Goal: Transaction & Acquisition: Purchase product/service

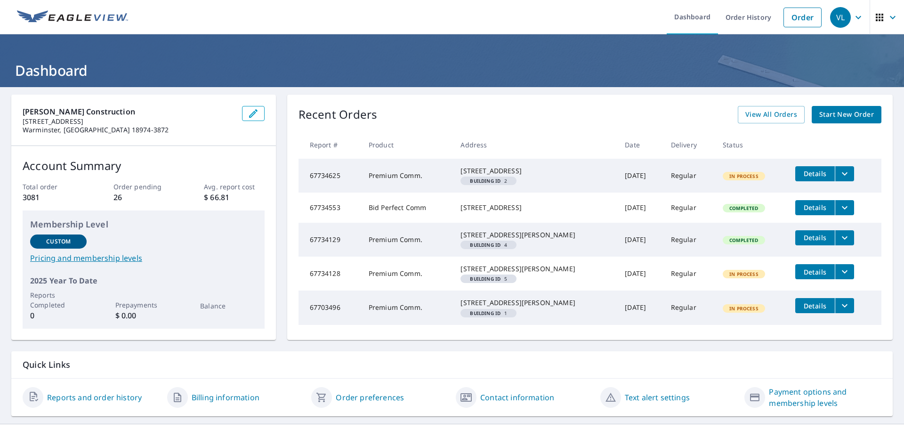
click at [848, 114] on span "Start New Order" at bounding box center [846, 115] width 55 height 12
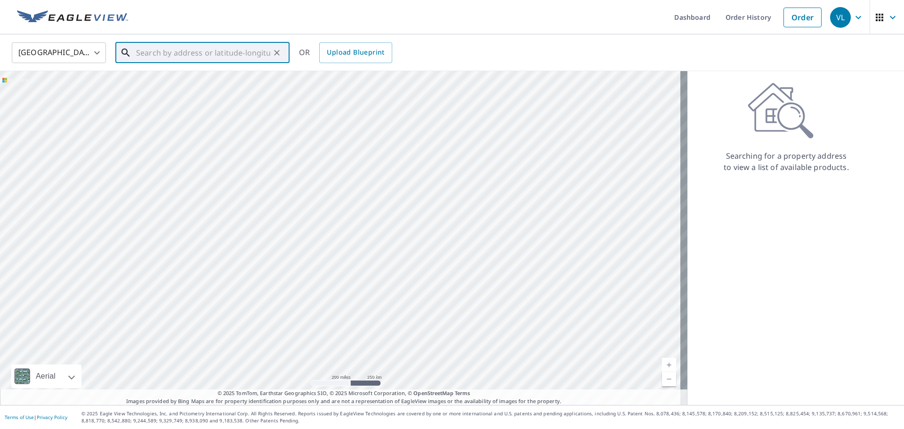
click at [241, 62] on input "text" at bounding box center [203, 53] width 134 height 26
click at [227, 90] on p "[GEOGRAPHIC_DATA][US_STATE]" at bounding box center [208, 90] width 148 height 9
type input "[STREET_ADDRESS][US_STATE]"
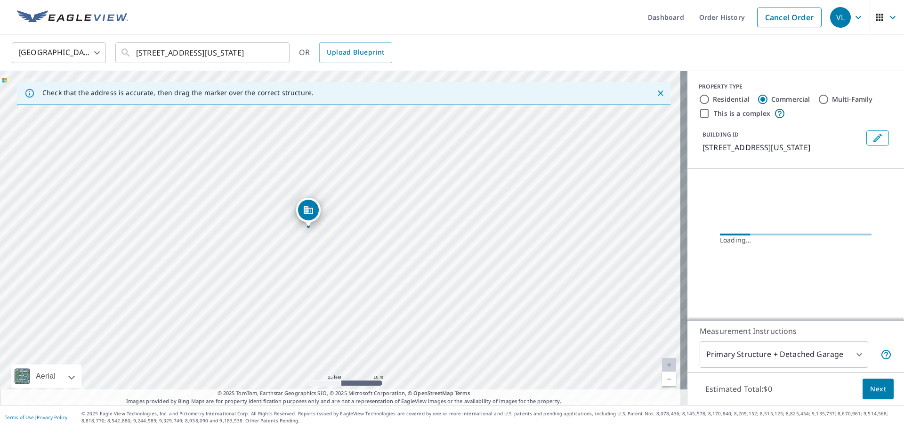
drag, startPoint x: 304, startPoint y: 240, endPoint x: 345, endPoint y: 280, distance: 57.3
click at [345, 280] on div "[STREET_ADDRESS][US_STATE]" at bounding box center [343, 238] width 687 height 334
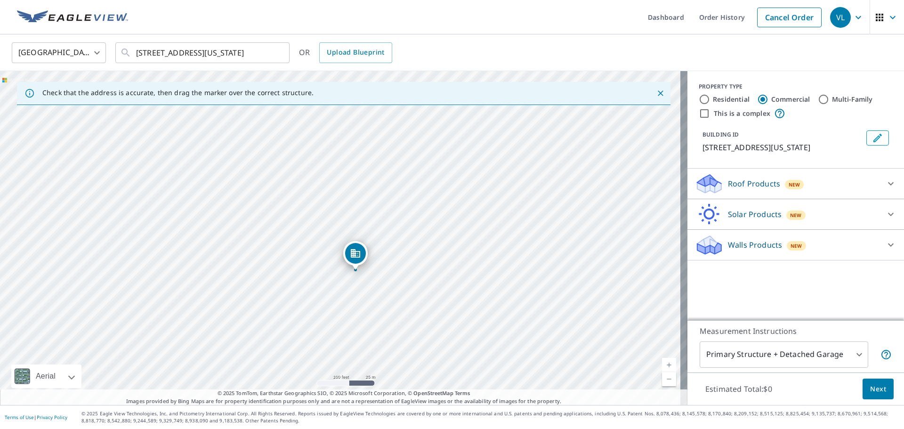
drag, startPoint x: 327, startPoint y: 167, endPoint x: 348, endPoint y: 205, distance: 43.4
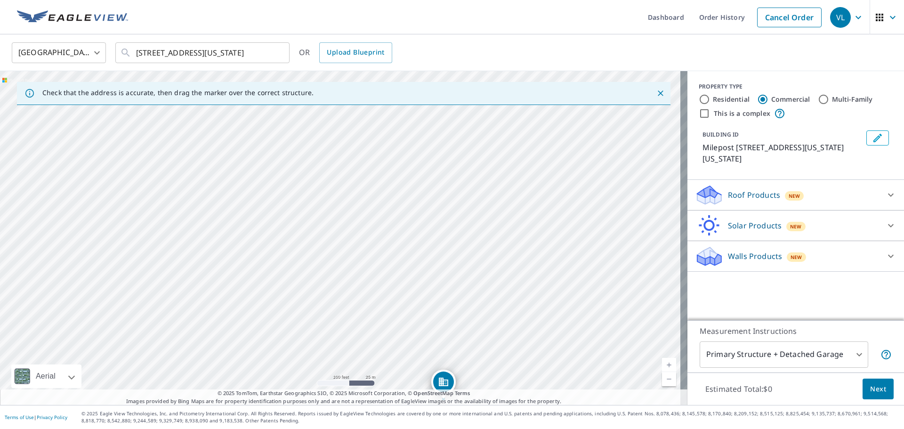
drag, startPoint x: 213, startPoint y: 148, endPoint x: 316, endPoint y: 310, distance: 192.3
click at [316, 310] on div "Milepost [STREET_ADDRESS][US_STATE][US_STATE]" at bounding box center [343, 238] width 687 height 334
drag, startPoint x: 160, startPoint y: 359, endPoint x: 13, endPoint y: 236, distance: 191.8
click at [16, 234] on div "Milepost [STREET_ADDRESS][US_STATE][US_STATE]" at bounding box center [343, 238] width 687 height 334
drag, startPoint x: 488, startPoint y: 197, endPoint x: 249, endPoint y: 315, distance: 265.6
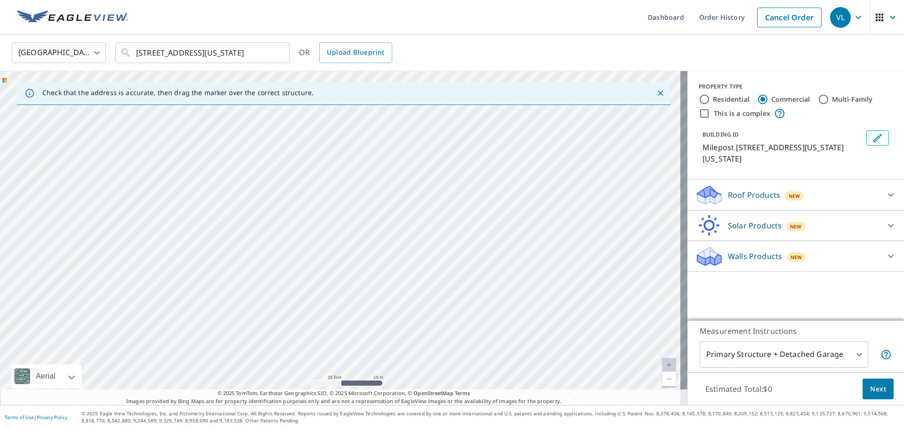
click at [249, 315] on div "Milepost [STREET_ADDRESS][US_STATE][US_STATE]" at bounding box center [343, 238] width 687 height 334
drag, startPoint x: 439, startPoint y: 170, endPoint x: 146, endPoint y: 387, distance: 363.7
click at [146, 412] on div "Dashboard Order History Cancel Order VL [GEOGRAPHIC_DATA] [GEOGRAPHIC_DATA] ​ […" at bounding box center [452, 214] width 904 height 429
drag, startPoint x: 198, startPoint y: 230, endPoint x: 171, endPoint y: 381, distance: 153.3
click at [171, 381] on div "Milepost [STREET_ADDRESS][US_STATE][US_STATE]" at bounding box center [343, 238] width 687 height 334
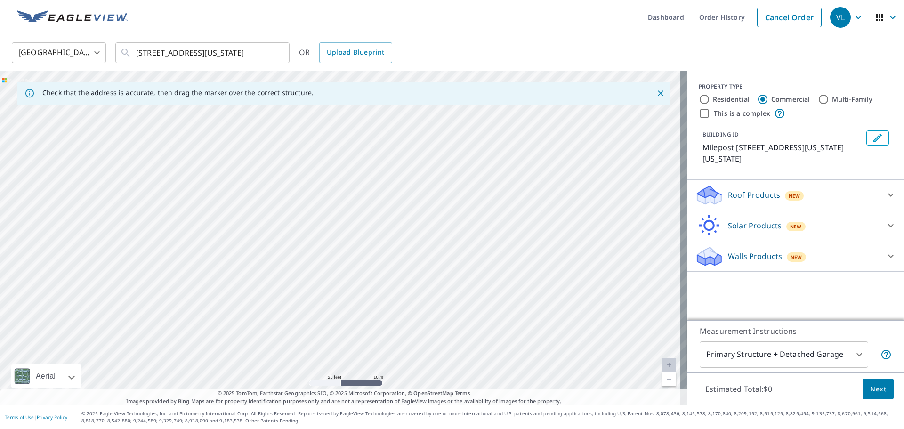
drag, startPoint x: 288, startPoint y: 192, endPoint x: 234, endPoint y: 301, distance: 121.6
click at [234, 301] on div "Milepost [STREET_ADDRESS][US_STATE][US_STATE]" at bounding box center [343, 238] width 687 height 334
drag, startPoint x: 240, startPoint y: 204, endPoint x: 202, endPoint y: 75, distance: 134.3
click at [202, 75] on div "Milepost [STREET_ADDRESS][US_STATE][US_STATE]" at bounding box center [343, 238] width 687 height 334
drag, startPoint x: 272, startPoint y: 352, endPoint x: 280, endPoint y: 144, distance: 208.6
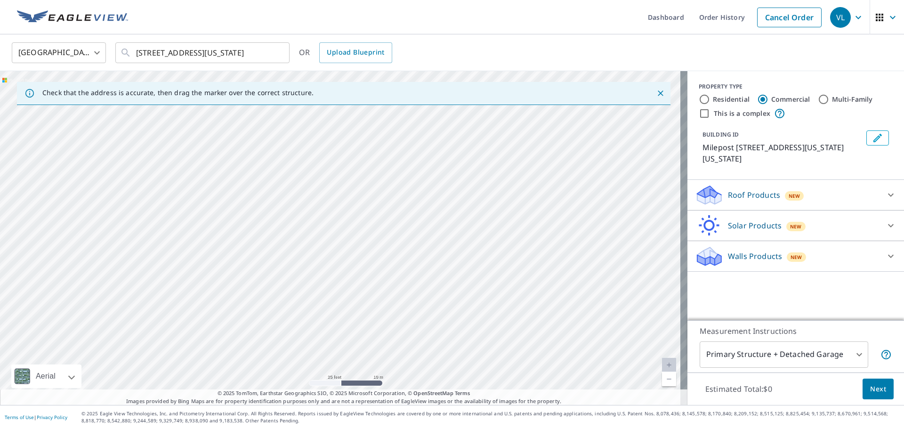
click at [280, 144] on div "Milepost [STREET_ADDRESS][US_STATE][US_STATE]" at bounding box center [343, 238] width 687 height 334
drag, startPoint x: 543, startPoint y: 228, endPoint x: 366, endPoint y: 286, distance: 185.9
click at [368, 288] on div "Milepost [STREET_ADDRESS][US_STATE][US_STATE]" at bounding box center [343, 238] width 687 height 334
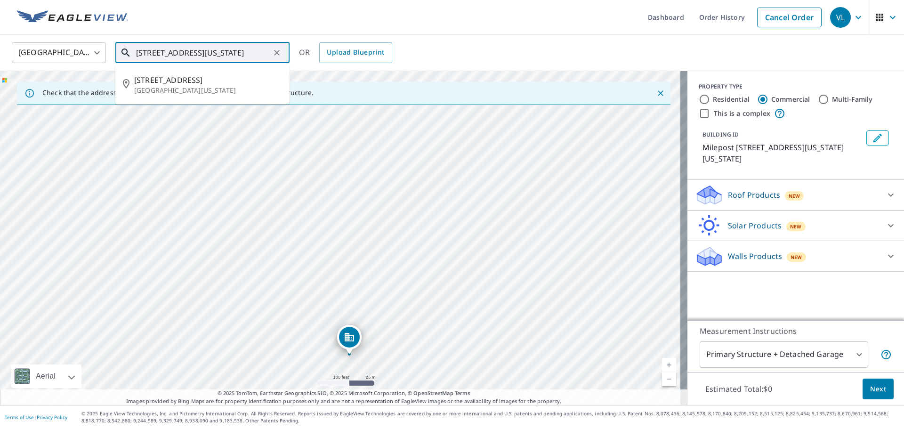
click at [177, 47] on input "[STREET_ADDRESS][US_STATE]" at bounding box center [203, 53] width 134 height 26
click at [247, 50] on input "[STREET_ADDRESS][US_STATE]" at bounding box center [203, 53] width 134 height 26
click at [235, 87] on p "[GEOGRAPHIC_DATA][US_STATE]" at bounding box center [208, 90] width 148 height 9
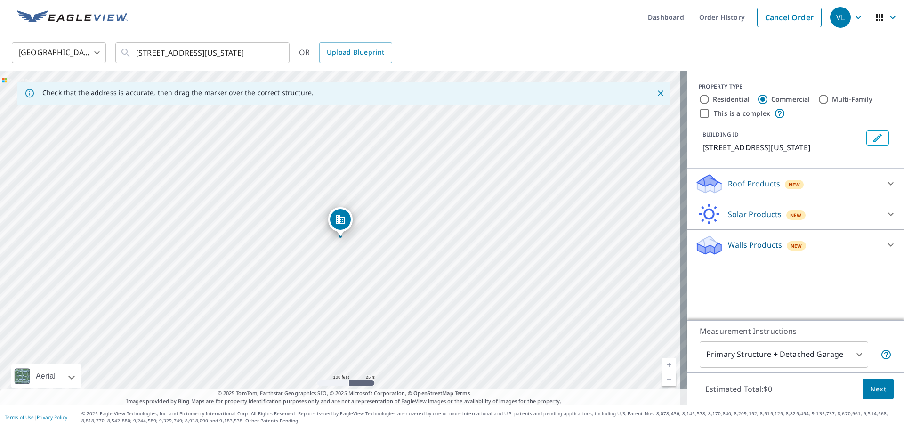
click at [738, 183] on p "Roof Products" at bounding box center [754, 183] width 52 height 11
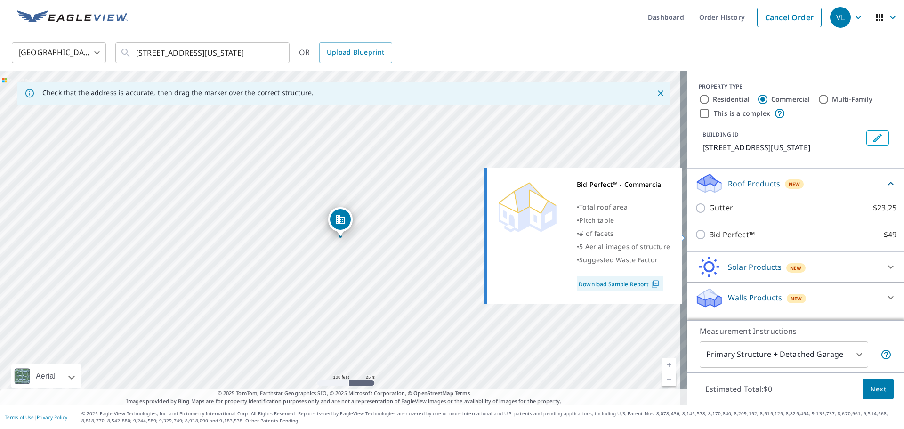
click at [718, 238] on p "Bid Perfect™" at bounding box center [732, 235] width 46 height 12
click at [709, 238] on input "Bid Perfect™ $49" at bounding box center [702, 234] width 14 height 11
checkbox input "true"
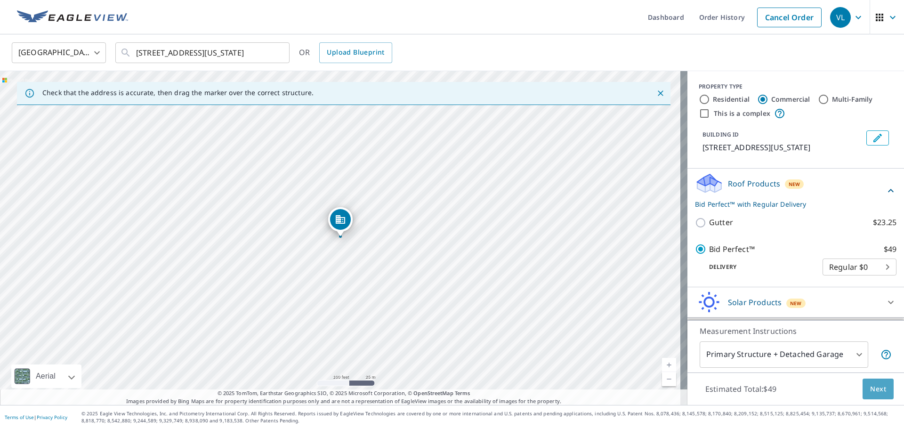
click at [876, 394] on span "Next" at bounding box center [878, 389] width 16 height 12
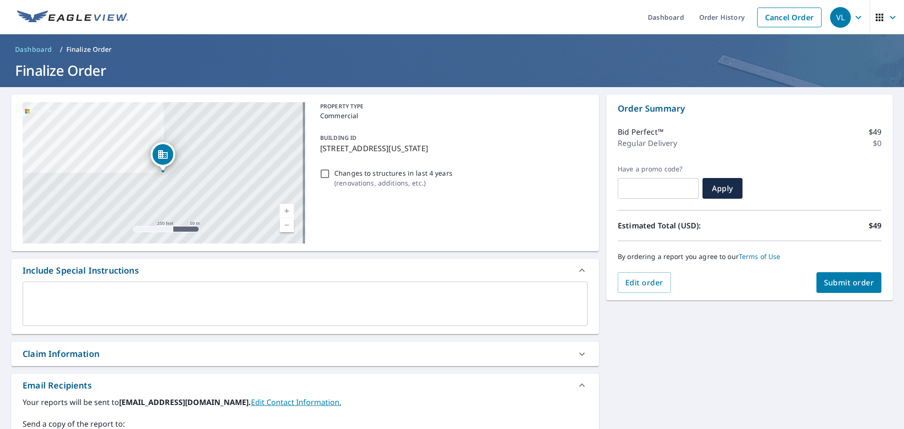
click at [827, 281] on span "Submit order" at bounding box center [849, 282] width 50 height 10
checkbox input "true"
